Goal: Check status: Check status

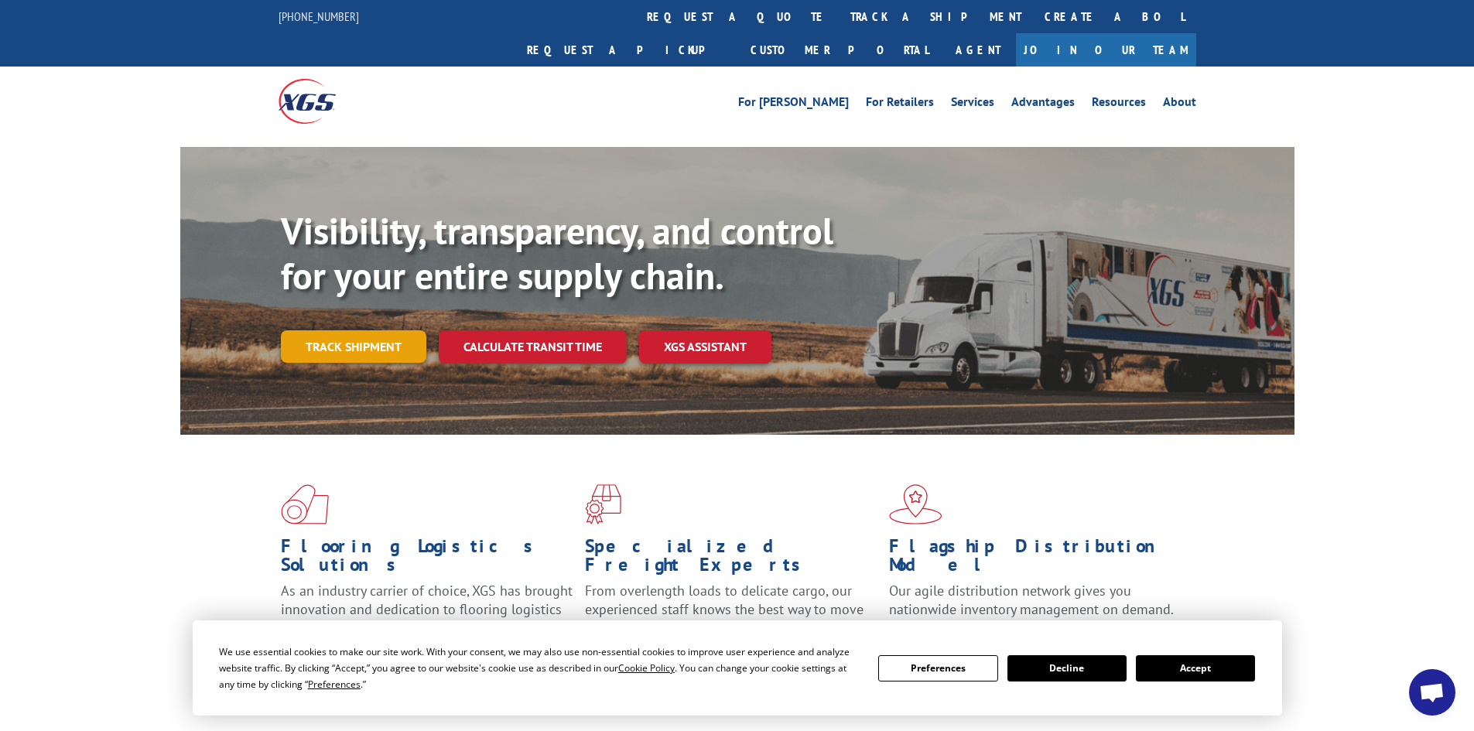
click at [347, 330] on link "Track shipment" at bounding box center [353, 346] width 145 height 33
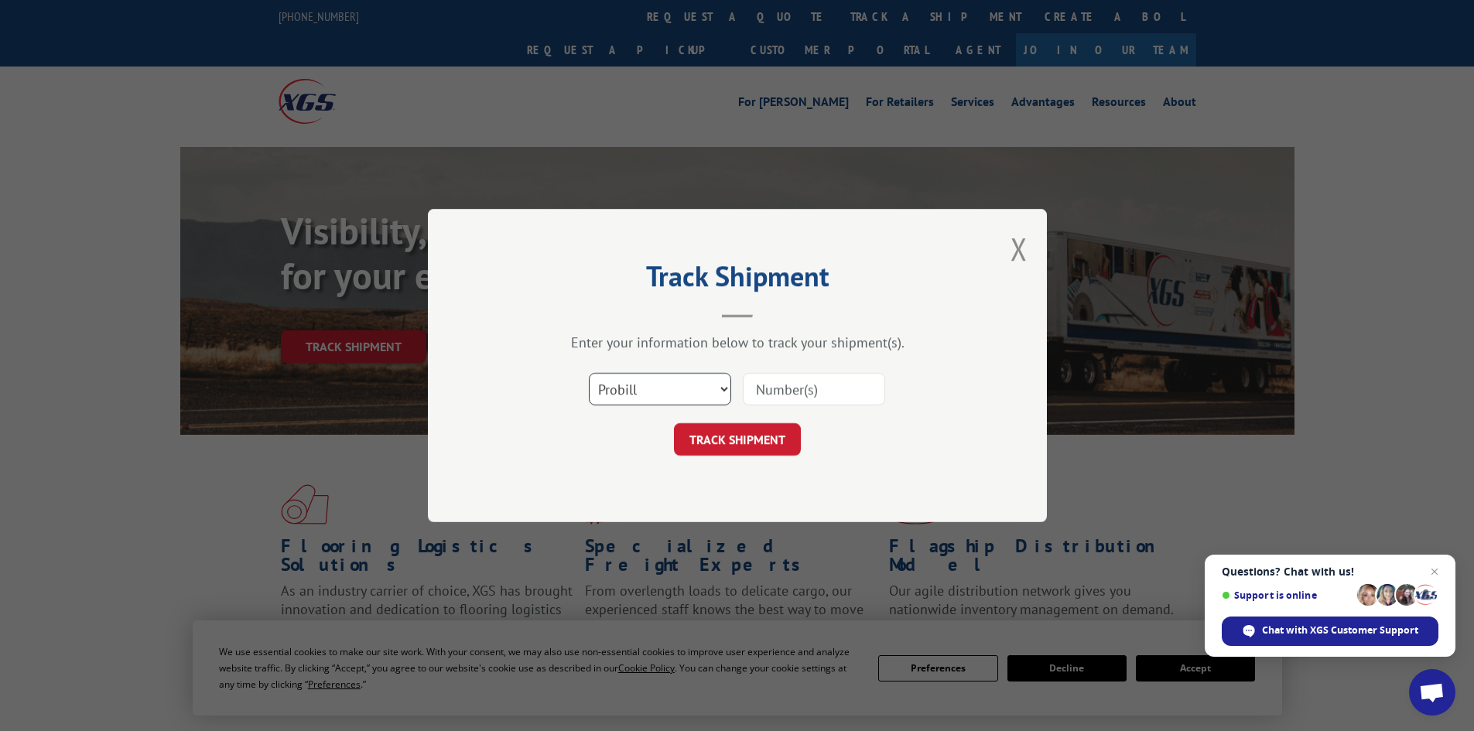
click at [720, 394] on select "Select category... Probill BOL PO" at bounding box center [660, 389] width 142 height 33
select select "po"
click at [589, 373] on select "Select category... Probill BOL PO" at bounding box center [660, 389] width 142 height 33
click at [680, 388] on select "Select category... Probill BOL PO" at bounding box center [660, 389] width 142 height 33
click at [704, 388] on select "Select category... Probill BOL PO" at bounding box center [660, 389] width 142 height 33
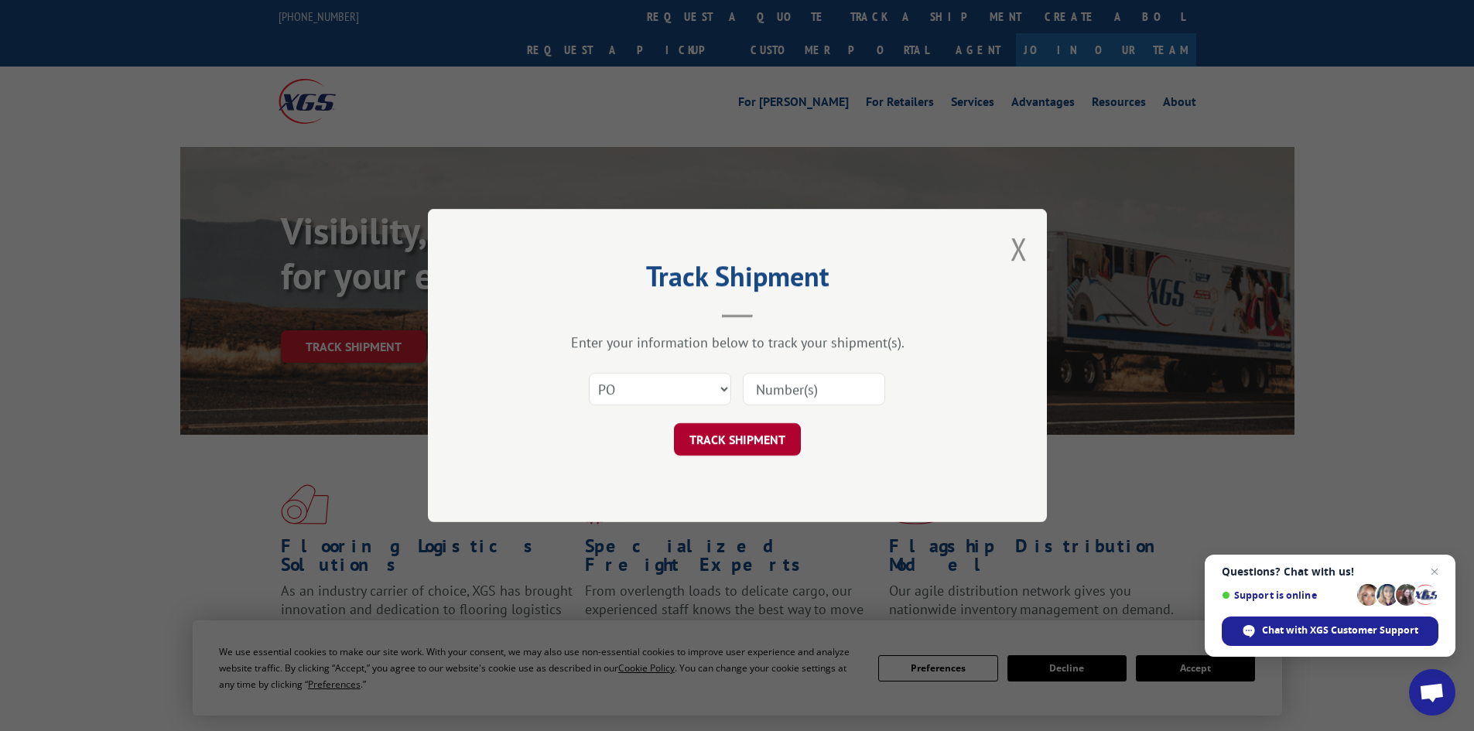
click at [750, 444] on button "TRACK SHIPMENT" at bounding box center [737, 439] width 127 height 33
click at [847, 388] on input at bounding box center [814, 389] width 142 height 33
type input "74500104"
click at [674, 423] on button "TRACK SHIPMENT" at bounding box center [737, 439] width 127 height 33
